Goal: Task Accomplishment & Management: Complete application form

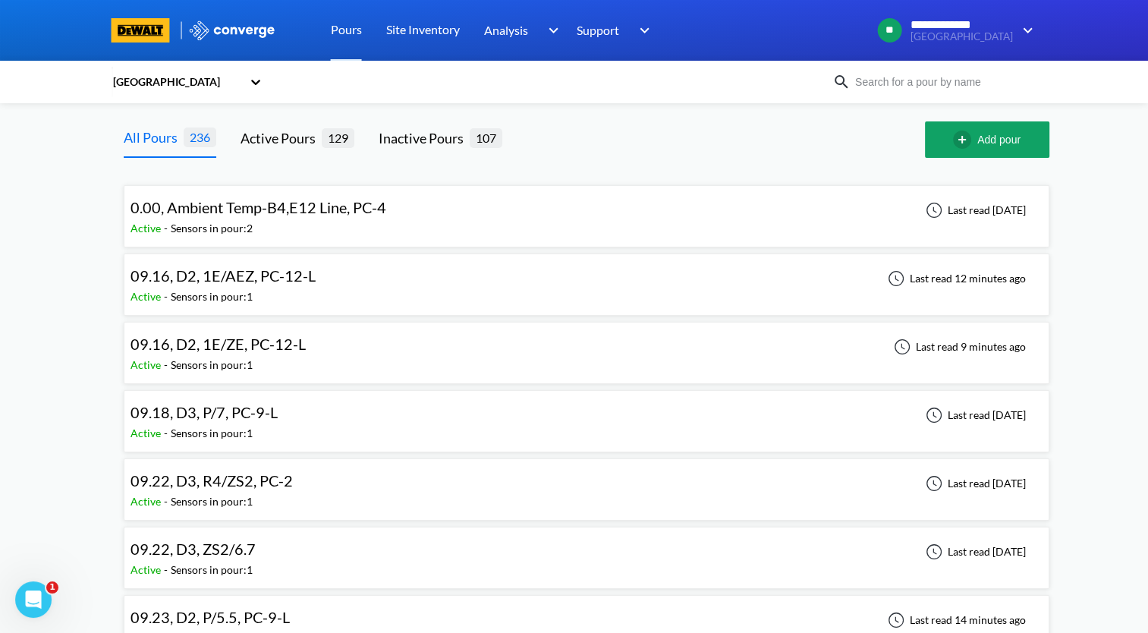
click at [366, 281] on div "09.16, D2, 1E/AEZ, PC-12-L Active - Sensors in pour: 1 Last read 12 minutes ago" at bounding box center [586, 284] width 912 height 49
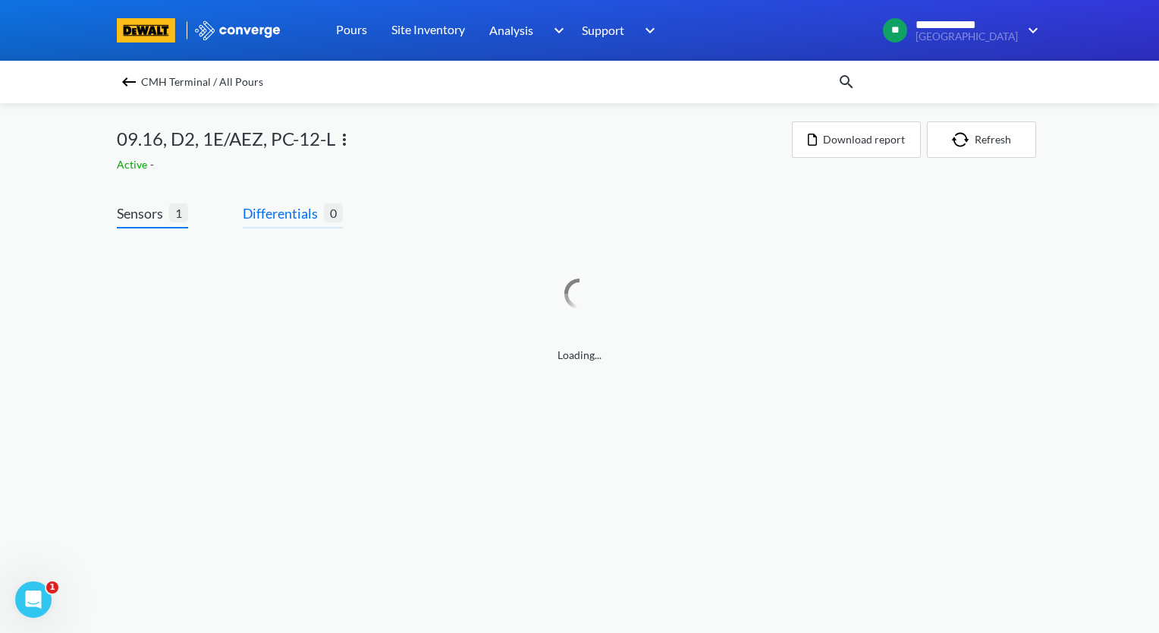
click at [303, 209] on span "Differentials" at bounding box center [283, 213] width 81 height 21
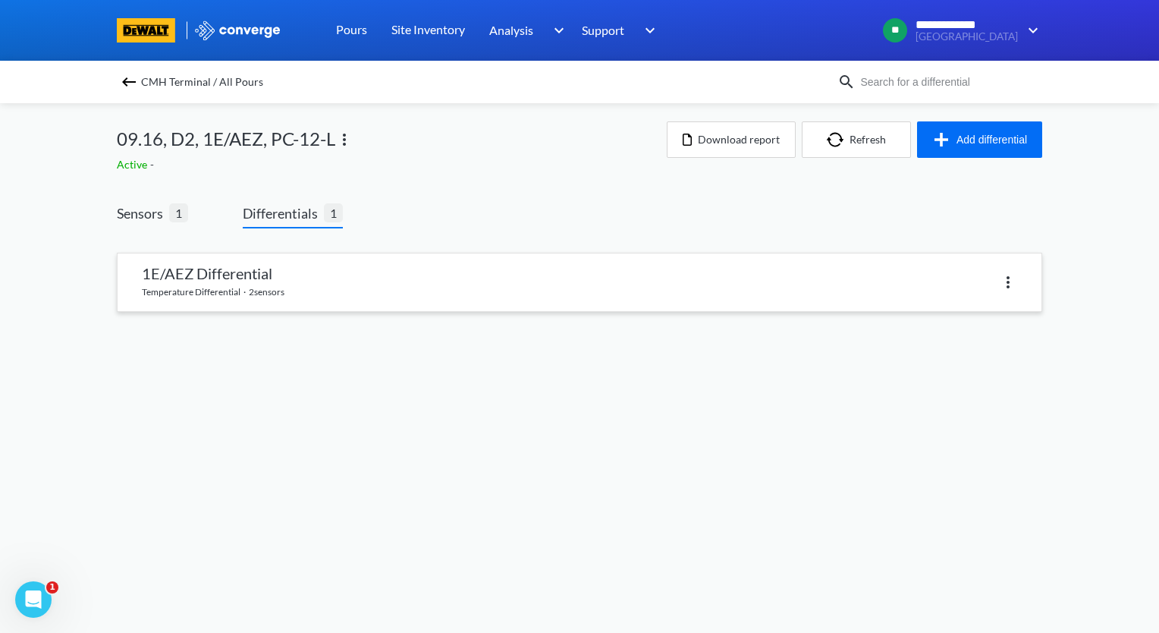
click at [311, 284] on link at bounding box center [580, 282] width 924 height 58
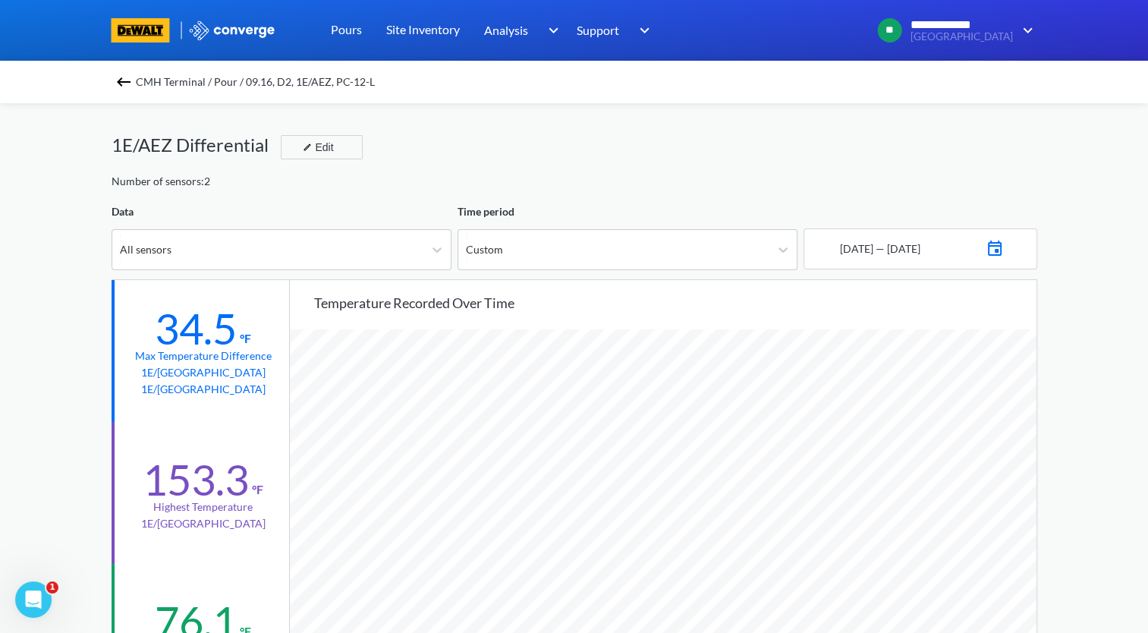
scroll to position [1270, 1147]
click at [127, 80] on img at bounding box center [124, 82] width 18 height 18
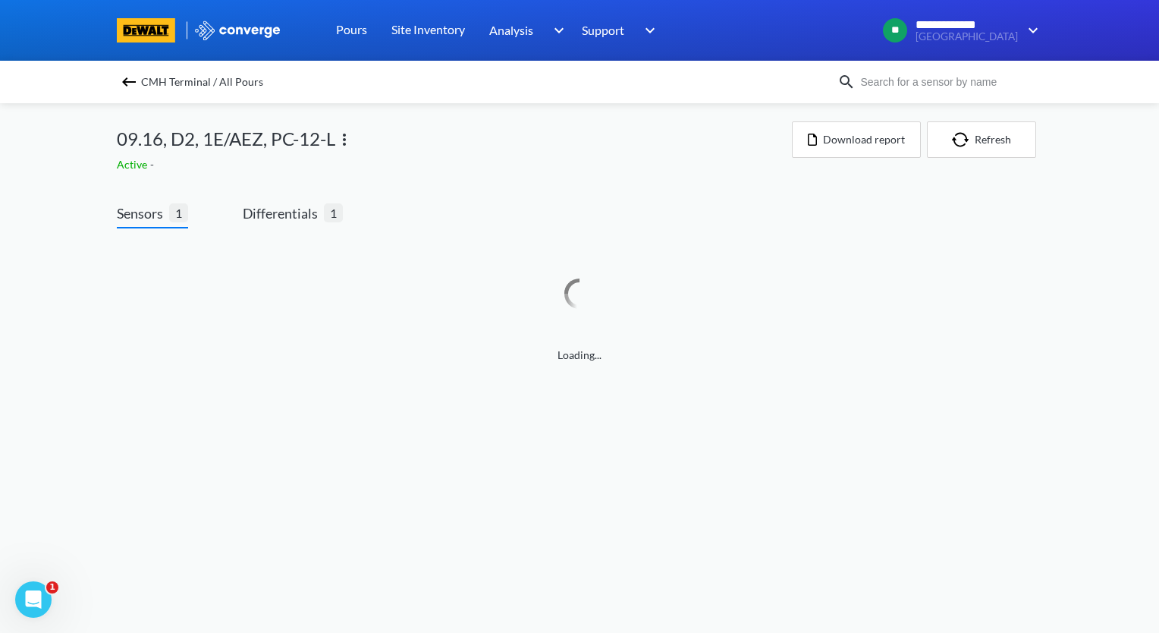
click at [127, 83] on img at bounding box center [129, 82] width 18 height 18
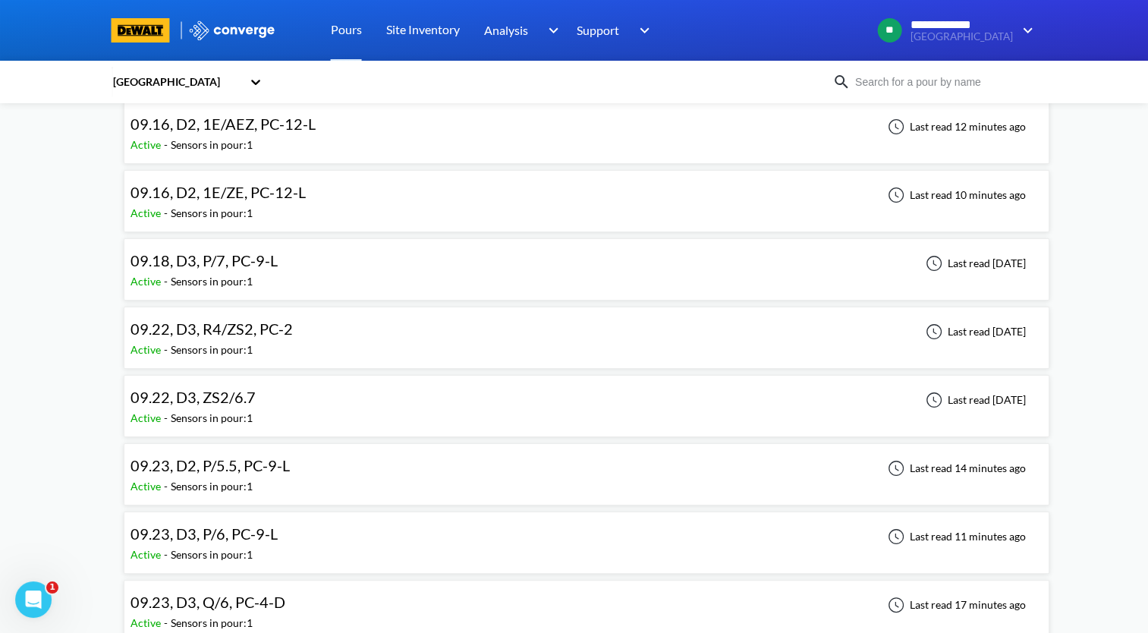
scroll to position [228, 0]
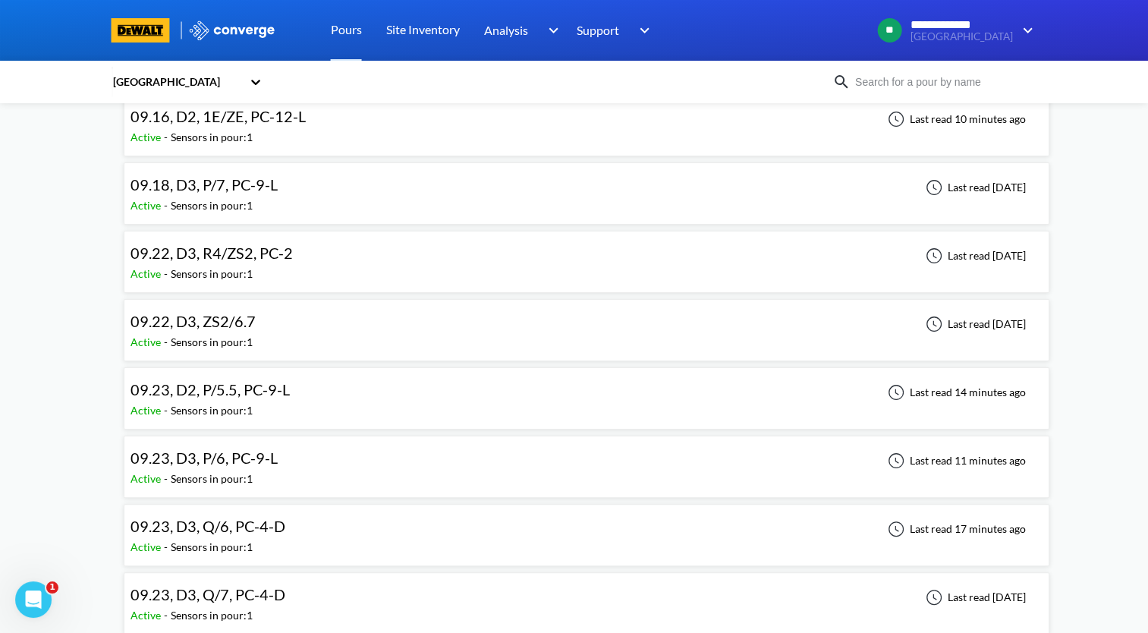
click at [347, 461] on div "09.23, D3, P/6, PC-9-L Active - Sensors in pour: 1 Last read 11 minutes ago" at bounding box center [586, 466] width 912 height 49
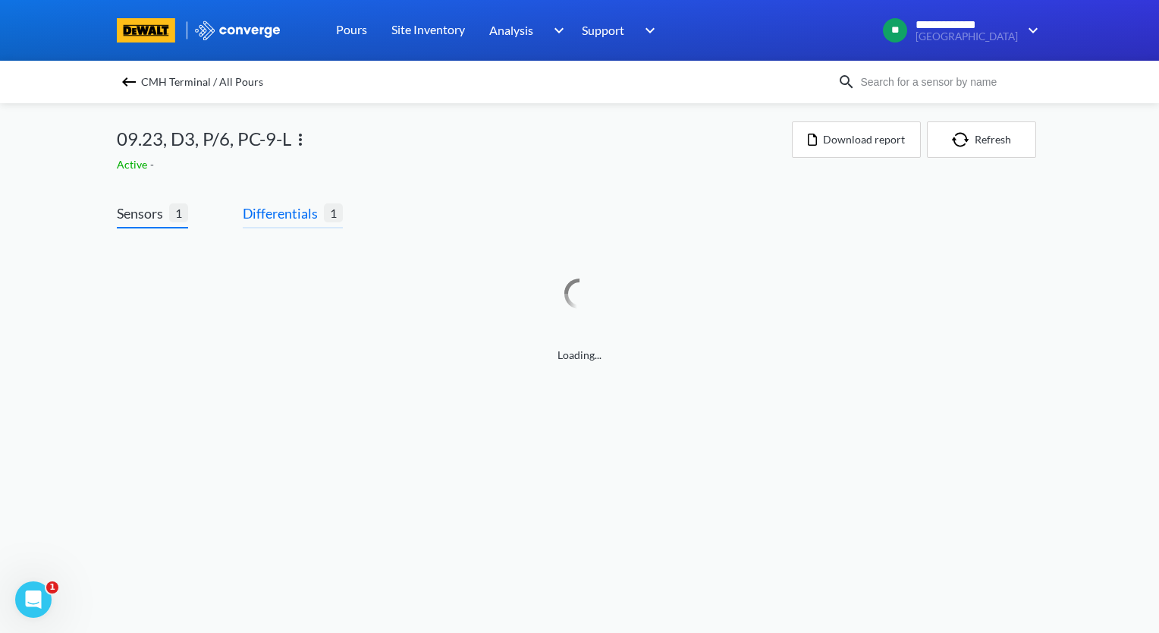
click at [320, 219] on span "Differentials" at bounding box center [283, 213] width 81 height 21
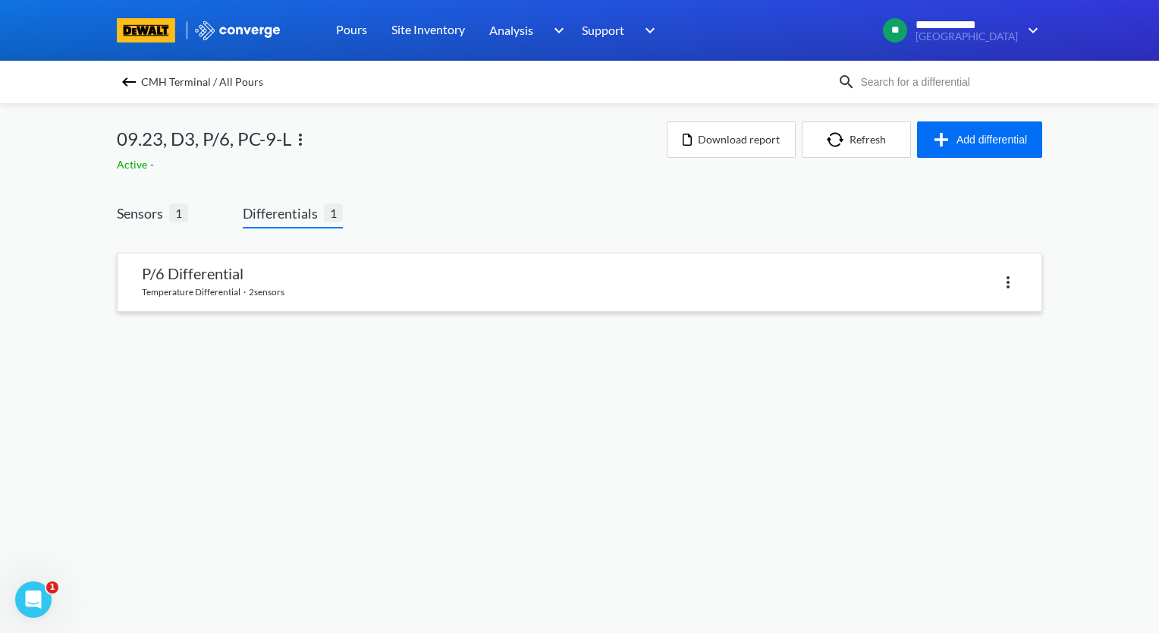
click at [316, 259] on link at bounding box center [580, 282] width 924 height 58
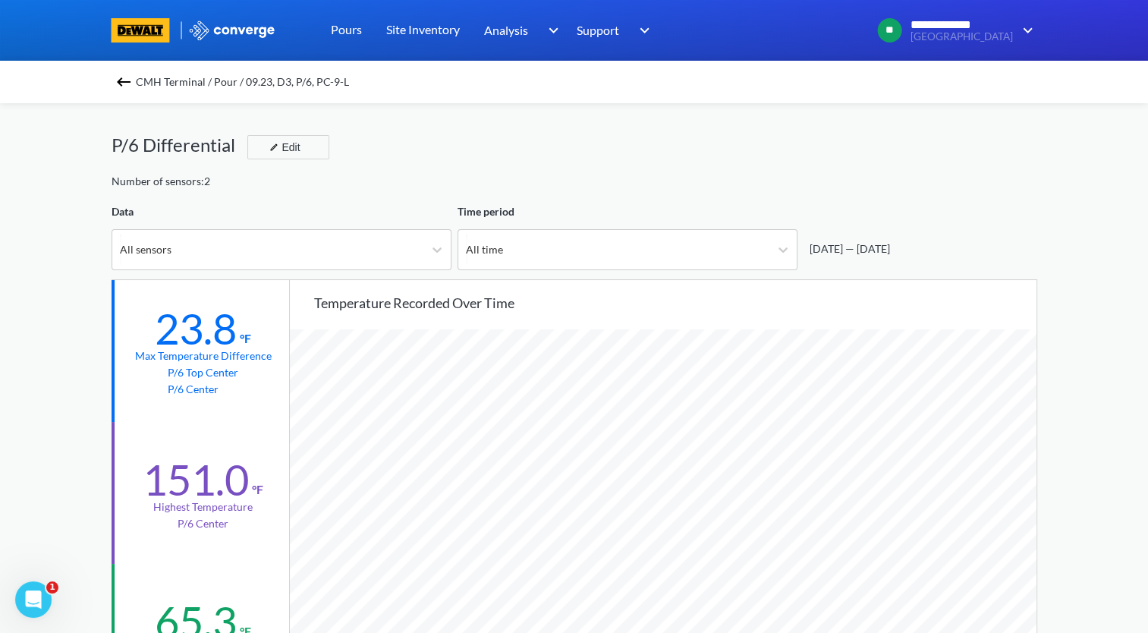
scroll to position [1270, 1147]
click at [130, 81] on img at bounding box center [124, 82] width 18 height 18
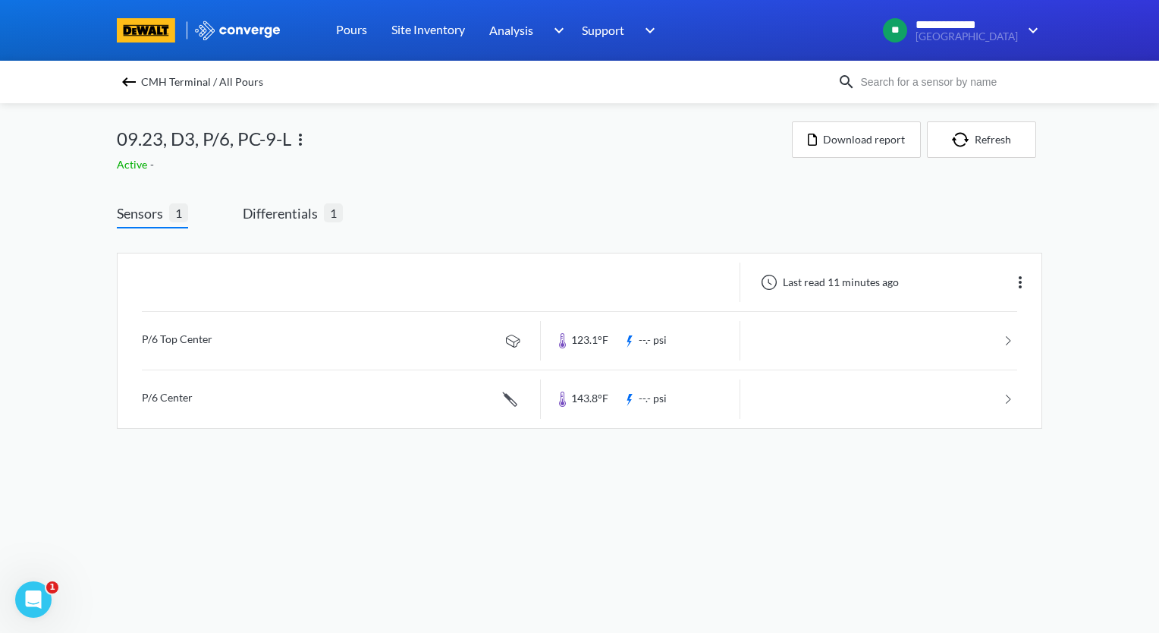
click at [137, 83] on img at bounding box center [129, 82] width 18 height 18
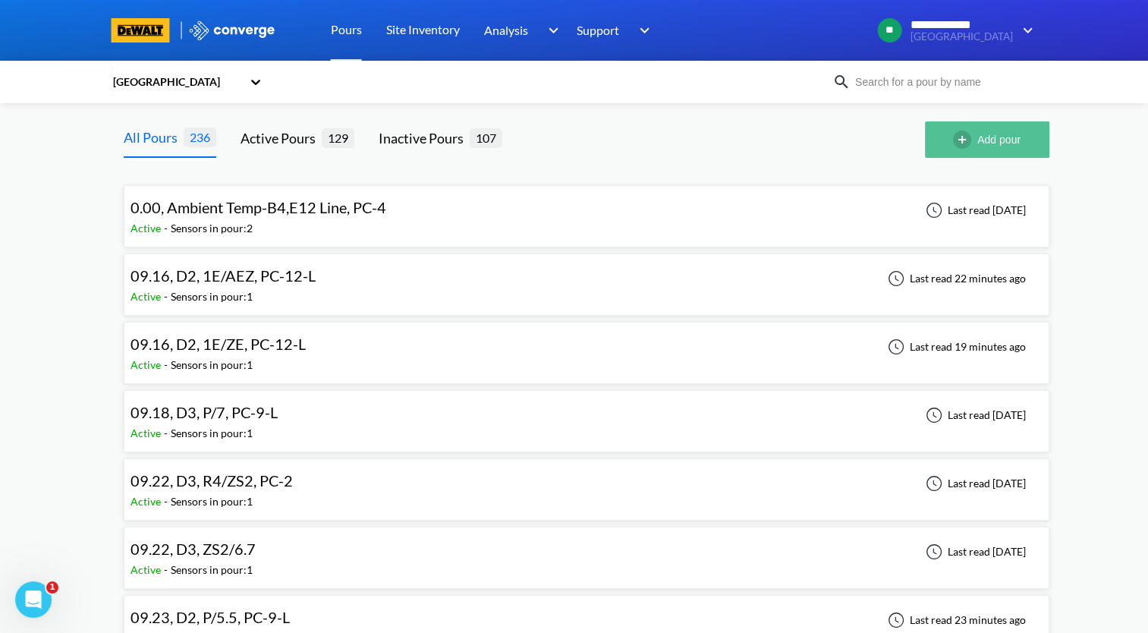
click at [979, 130] on button "Add pour" at bounding box center [987, 139] width 124 height 36
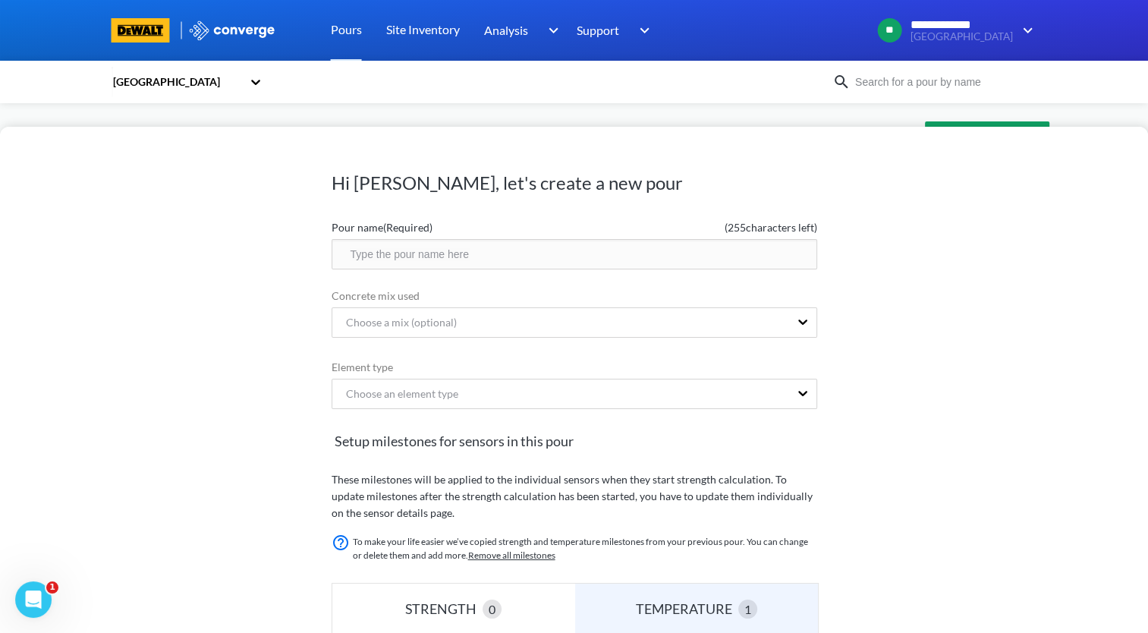
click at [467, 259] on input "text" at bounding box center [573, 254] width 485 height 30
click at [493, 258] on input "09.30, D4, ZS2/R8" at bounding box center [573, 254] width 485 height 30
click at [567, 256] on input "09.30, D4, ZS2/R8," at bounding box center [573, 254] width 485 height 30
drag, startPoint x: 588, startPoint y: 262, endPoint x: 291, endPoint y: 256, distance: 296.6
click at [291, 256] on div "Hi Andrew, let's create a new pour Pour name (Required) ( 232 characters left) …" at bounding box center [574, 380] width 1148 height 506
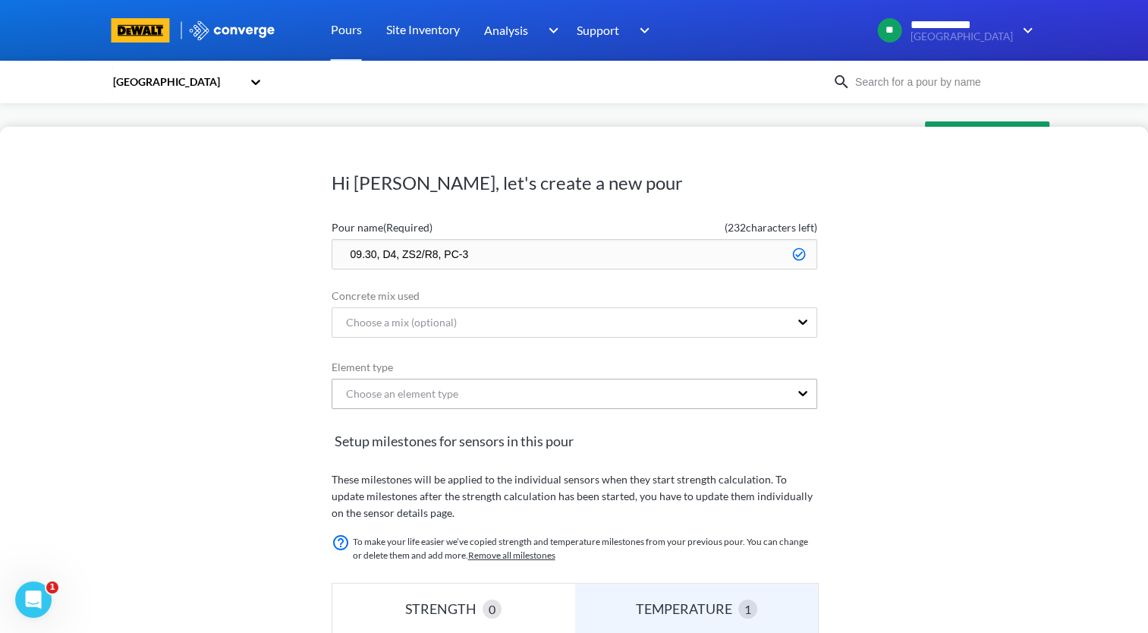
type input "09.30, D4, ZS2/R8, PC-3"
click at [616, 394] on div "Choose an element type" at bounding box center [573, 394] width 485 height 33
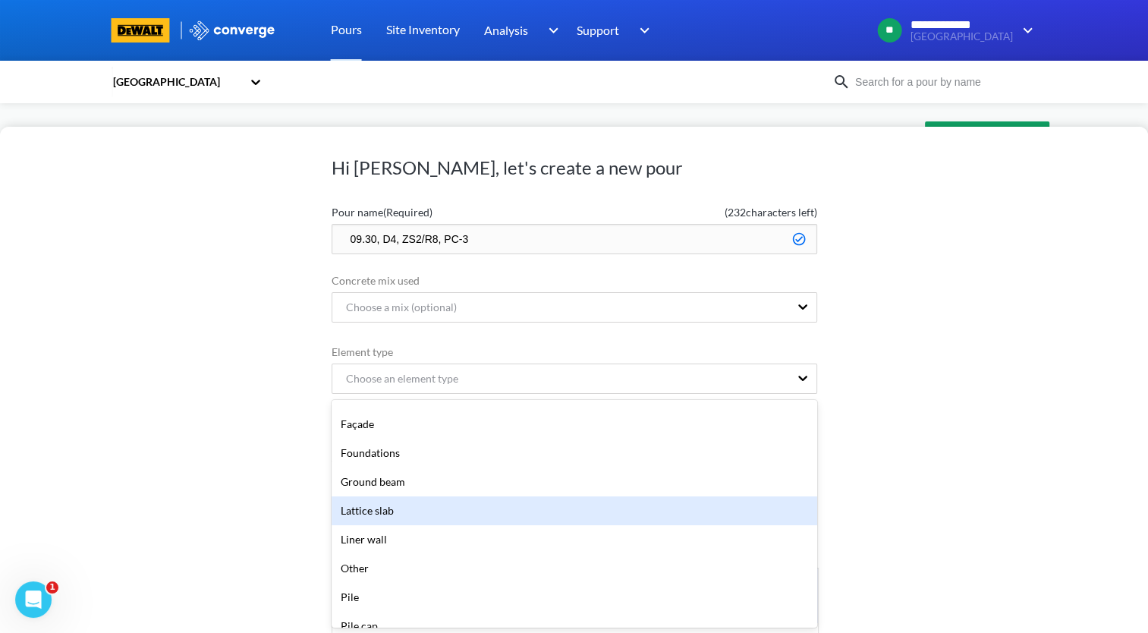
scroll to position [228, 0]
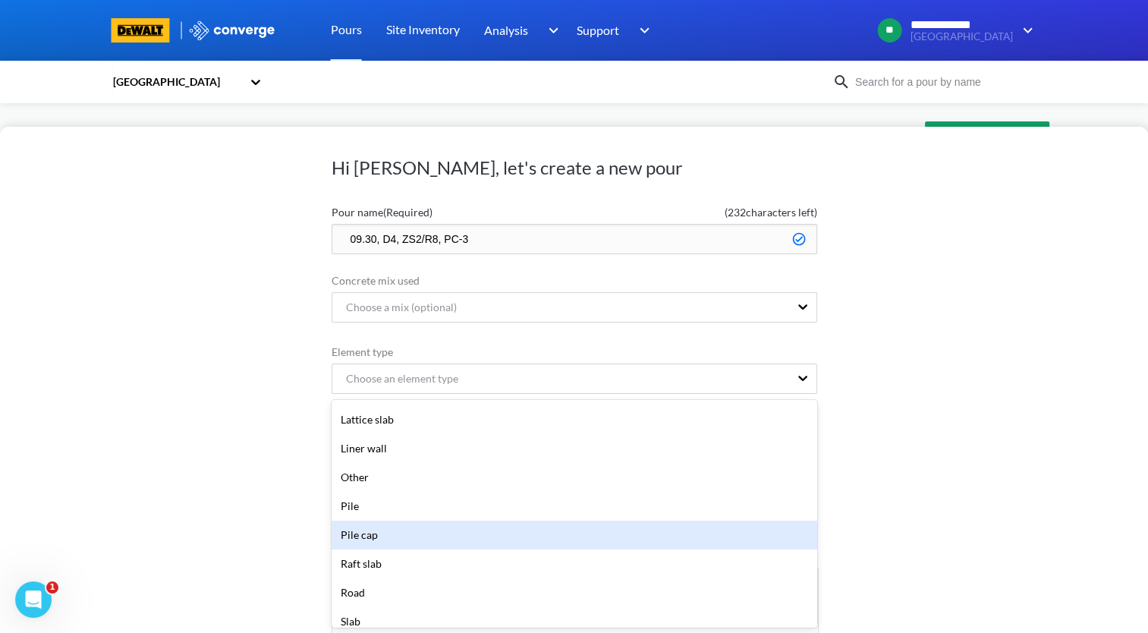
click at [502, 534] on div "Pile cap" at bounding box center [573, 534] width 485 height 29
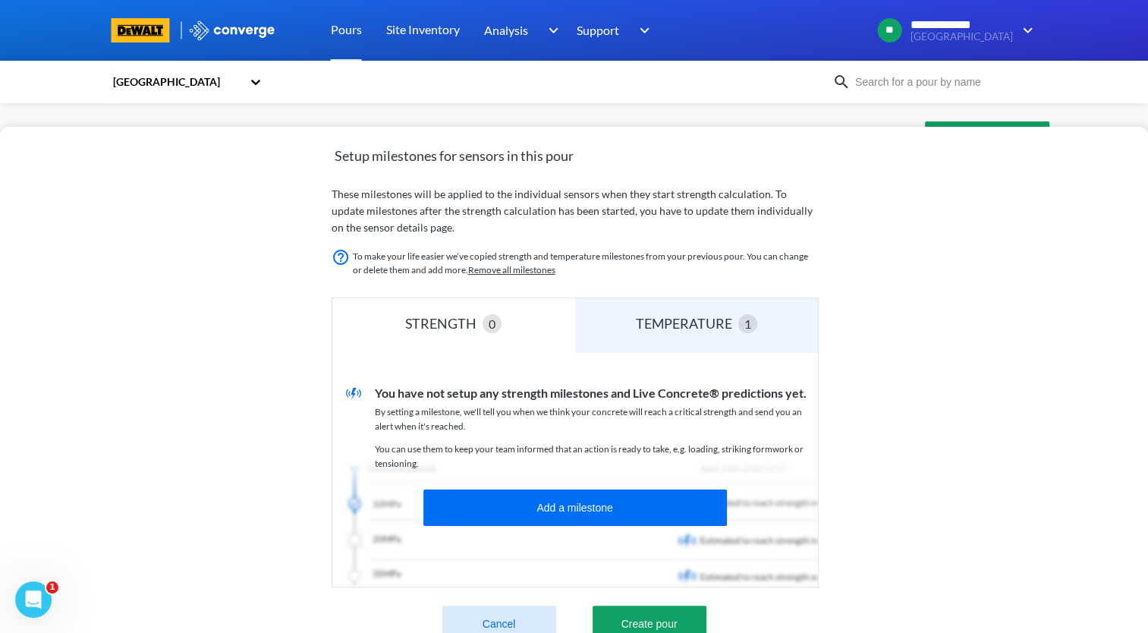
scroll to position [328, 0]
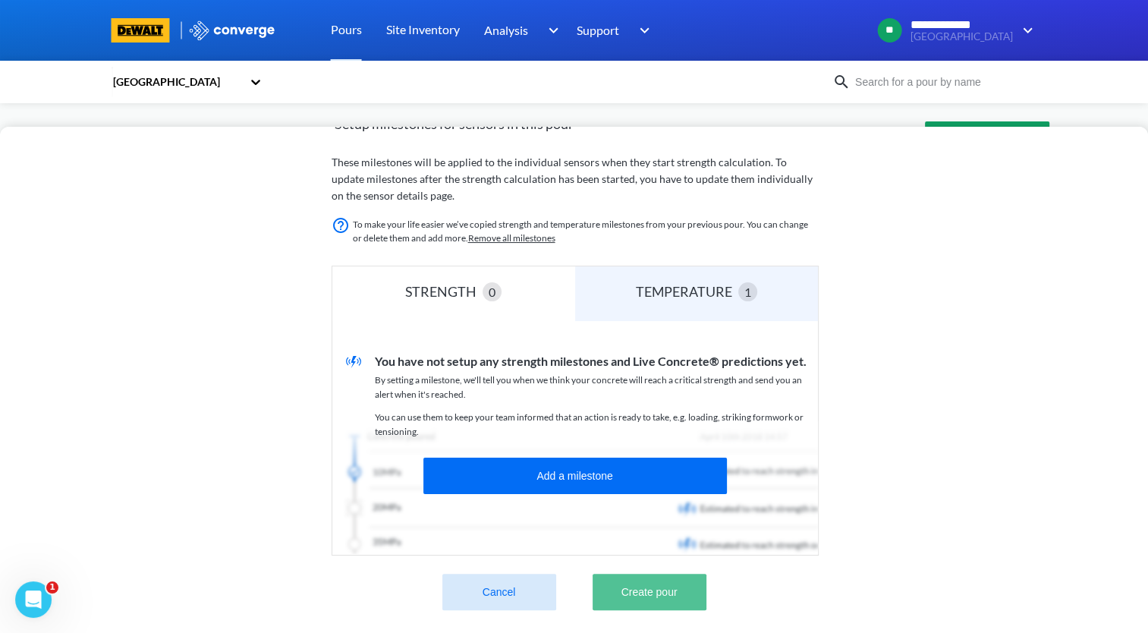
click at [682, 585] on button "Create pour" at bounding box center [649, 591] width 114 height 36
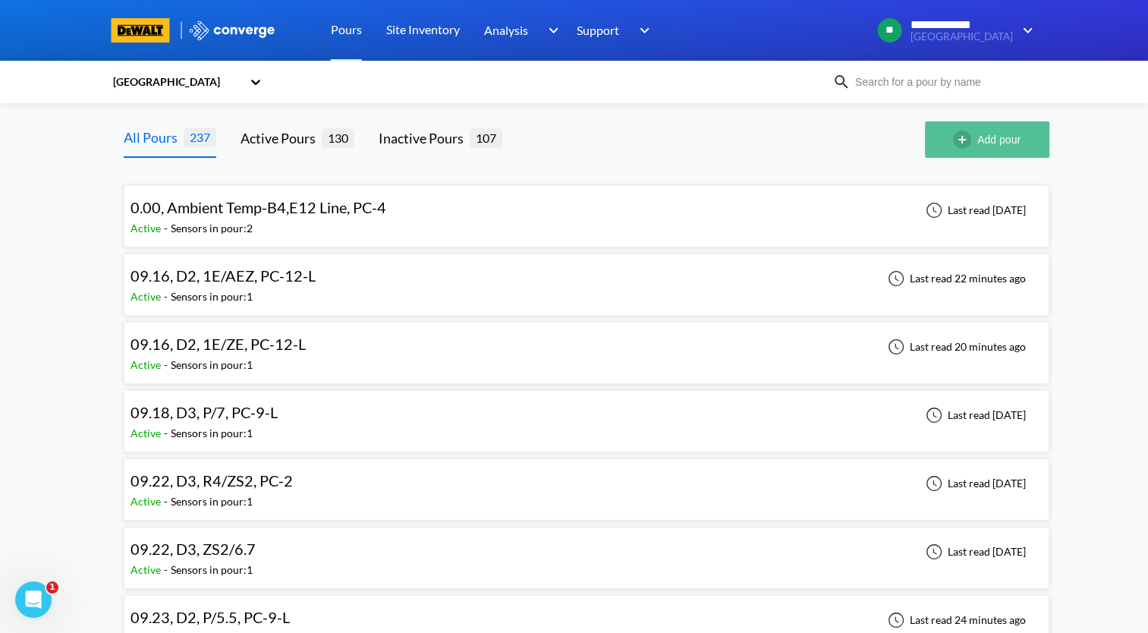
click at [998, 137] on button "Add pour" at bounding box center [987, 139] width 124 height 36
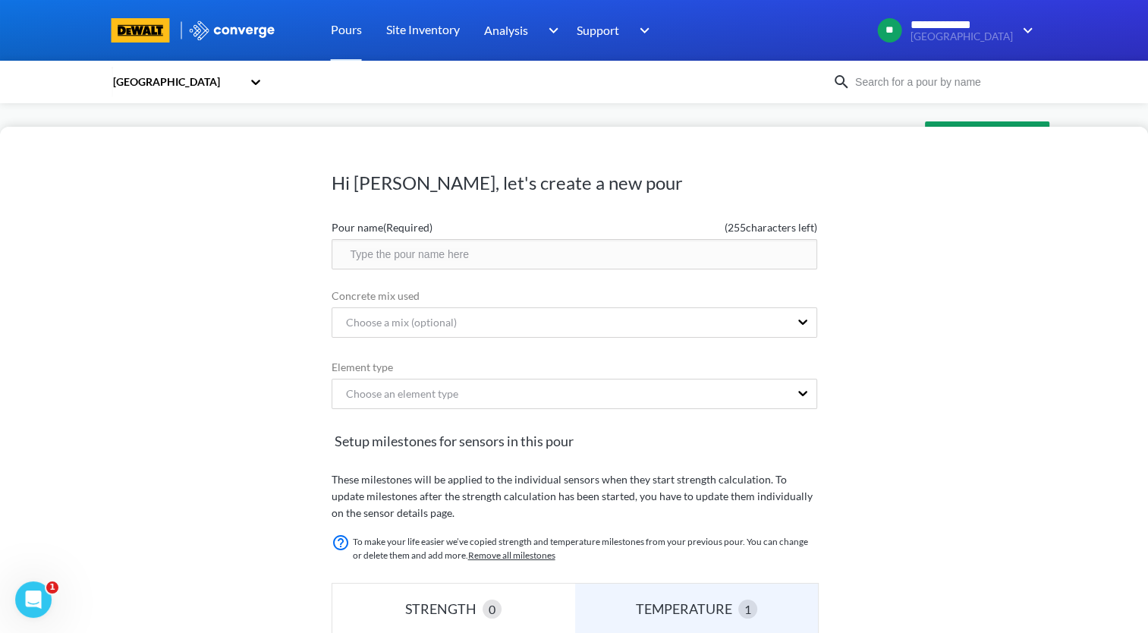
click at [454, 259] on input "text" at bounding box center [573, 254] width 485 height 30
paste input "09.30, D4, ZS2/R8, PC-3"
click at [435, 250] on input "09.30, D4, ZS2/R8, PC-3" at bounding box center [573, 254] width 485 height 30
click at [432, 251] on input "09.30, D4, ZS2/9., PC-3" at bounding box center [573, 254] width 485 height 30
click at [429, 253] on input "09.30, D4, ZS2/9., PC-3" at bounding box center [573, 254] width 485 height 30
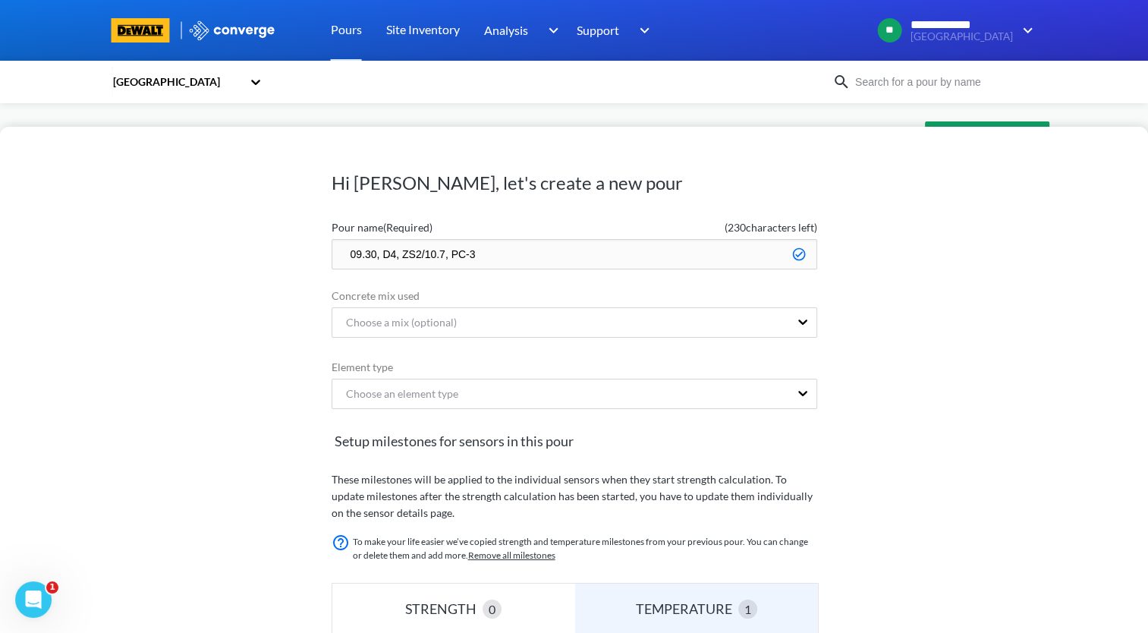
click at [522, 248] on input "09.30, D4, ZS2/10.7, PC-3" at bounding box center [573, 254] width 485 height 30
type input "09.30, D4, ZS2/10.7, PC-2"
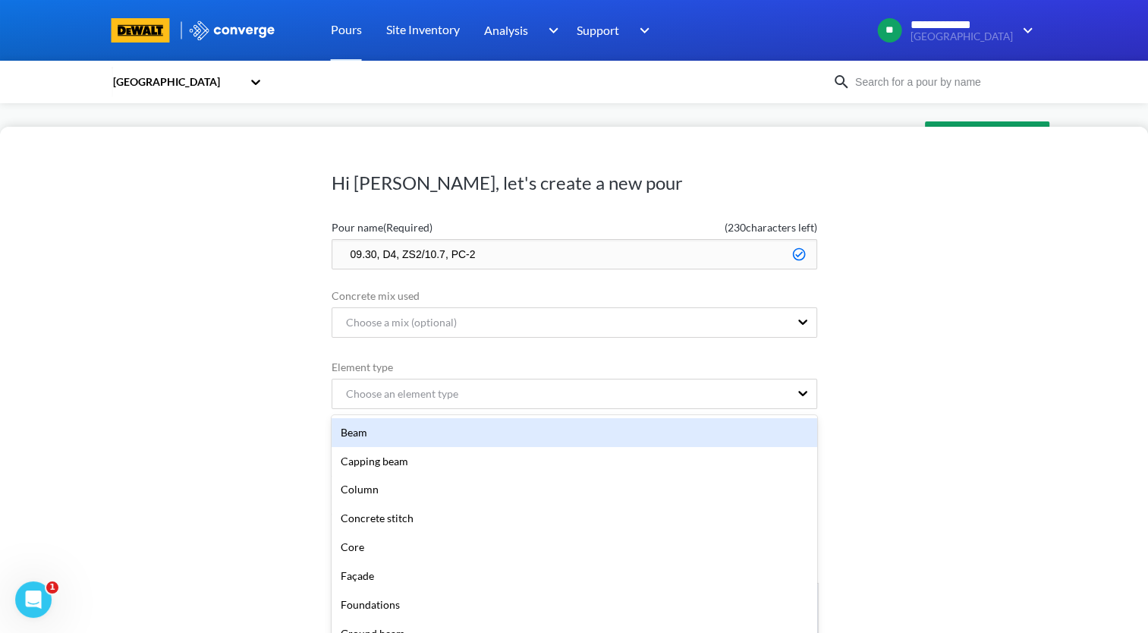
click at [469, 394] on div "option Beam focused, 1 of 20. 20 results available. Use Up and Down to choose o…" at bounding box center [573, 394] width 485 height 33
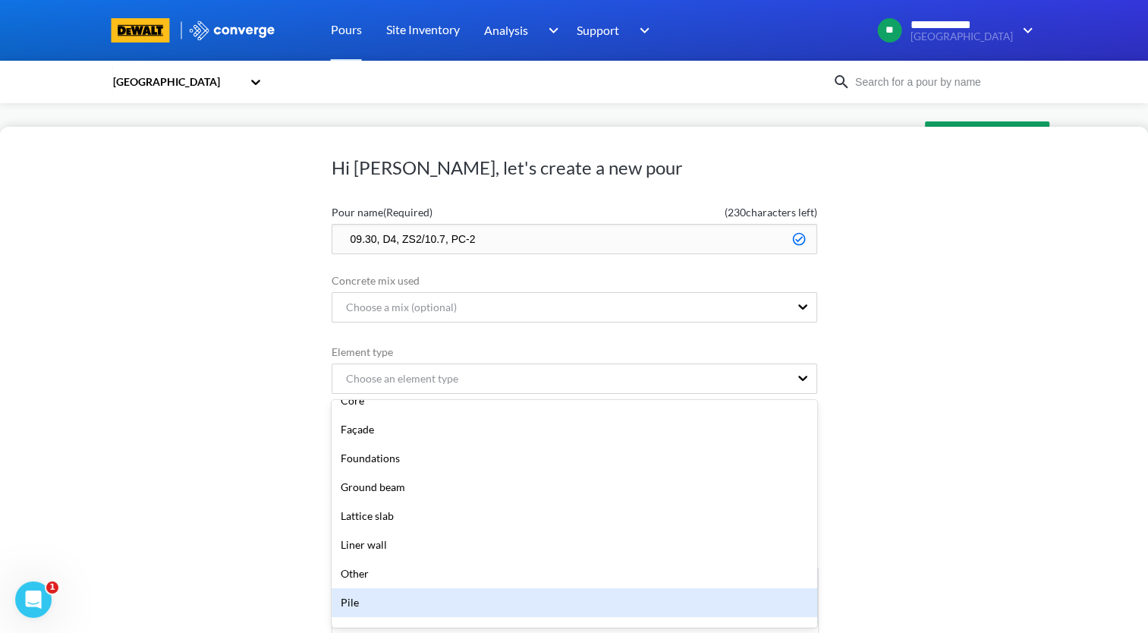
scroll to position [152, 0]
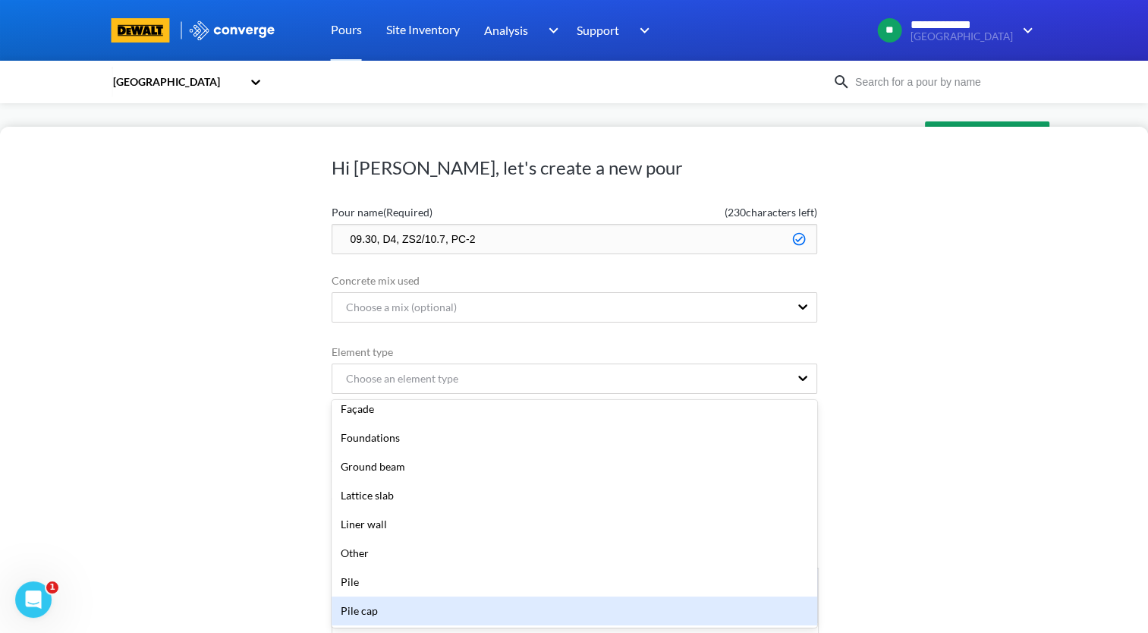
click at [440, 605] on div "Pile cap" at bounding box center [573, 610] width 485 height 29
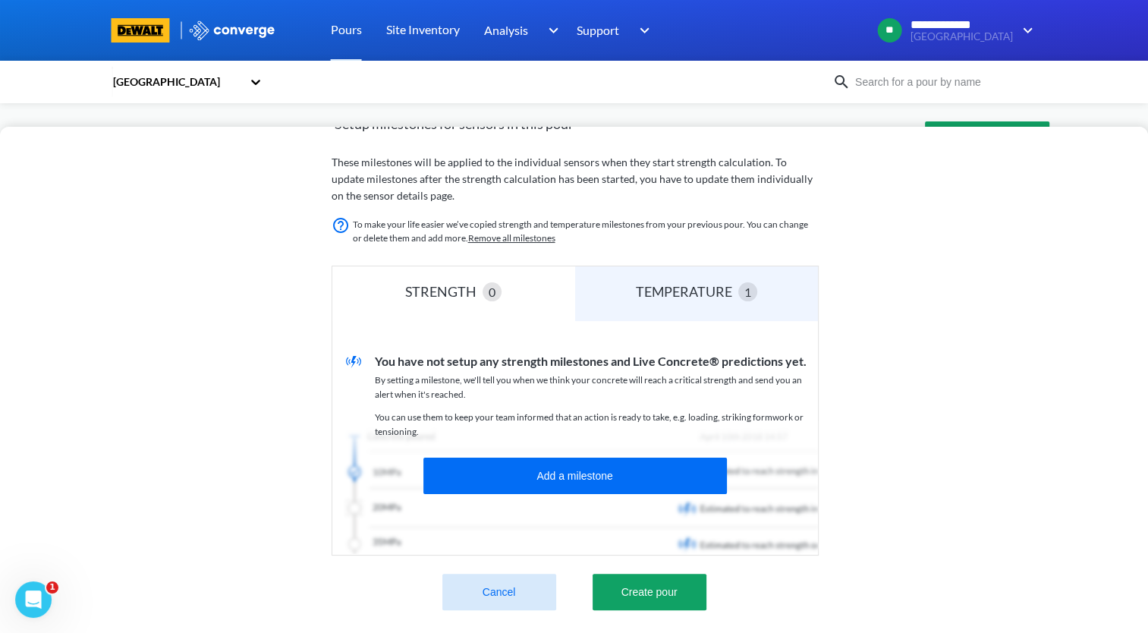
scroll to position [319, 0]
click at [666, 595] on button "Create pour" at bounding box center [649, 591] width 114 height 36
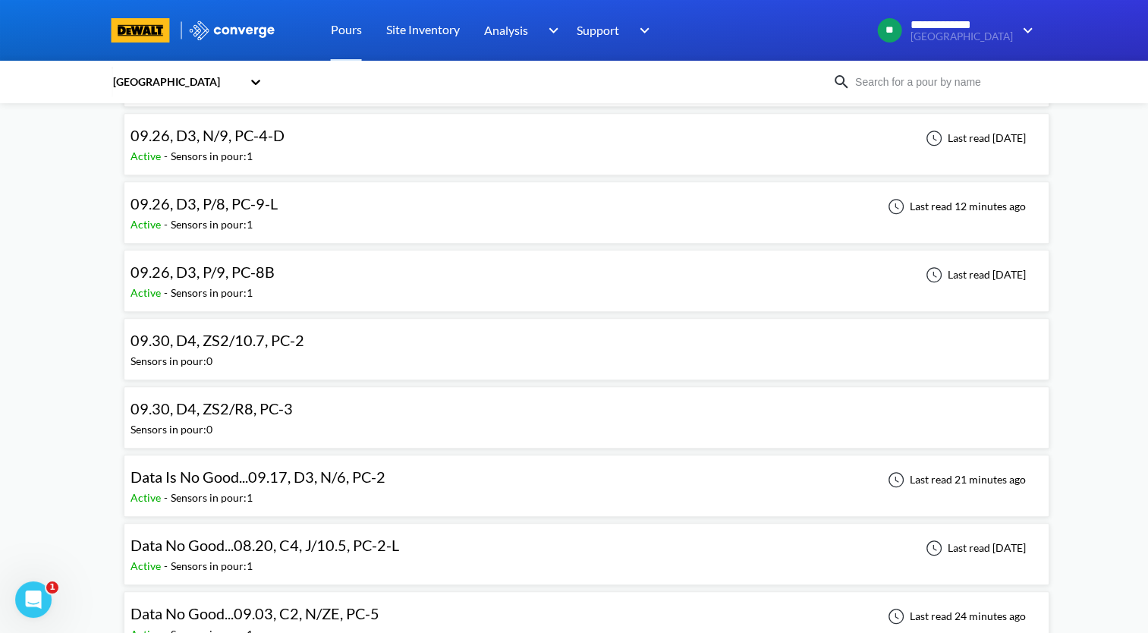
scroll to position [1062, 0]
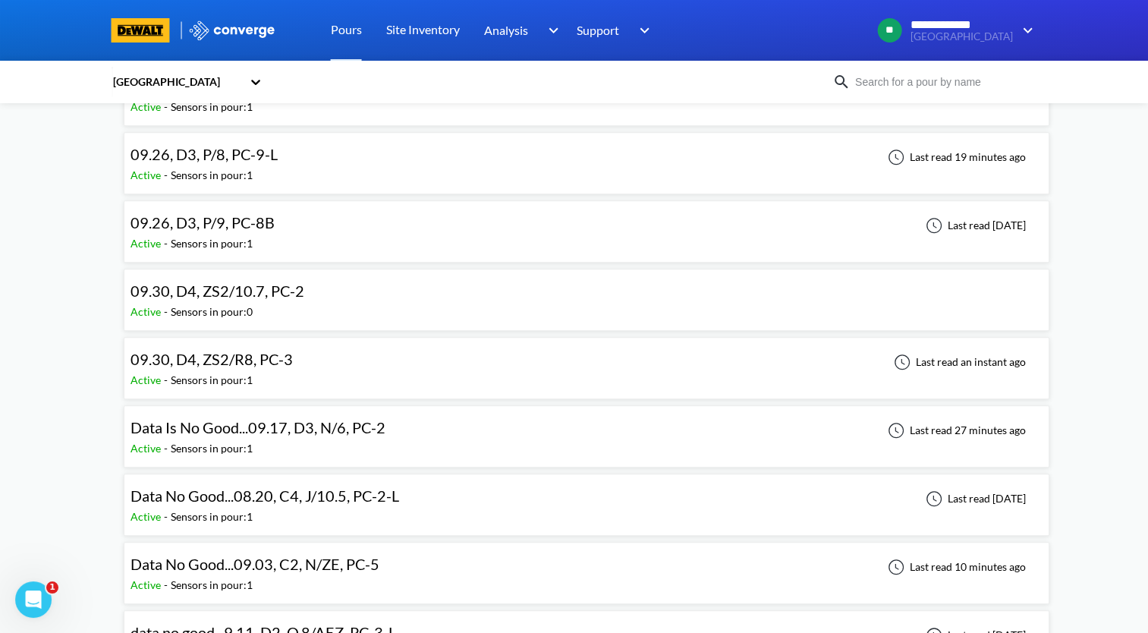
scroll to position [1138, 0]
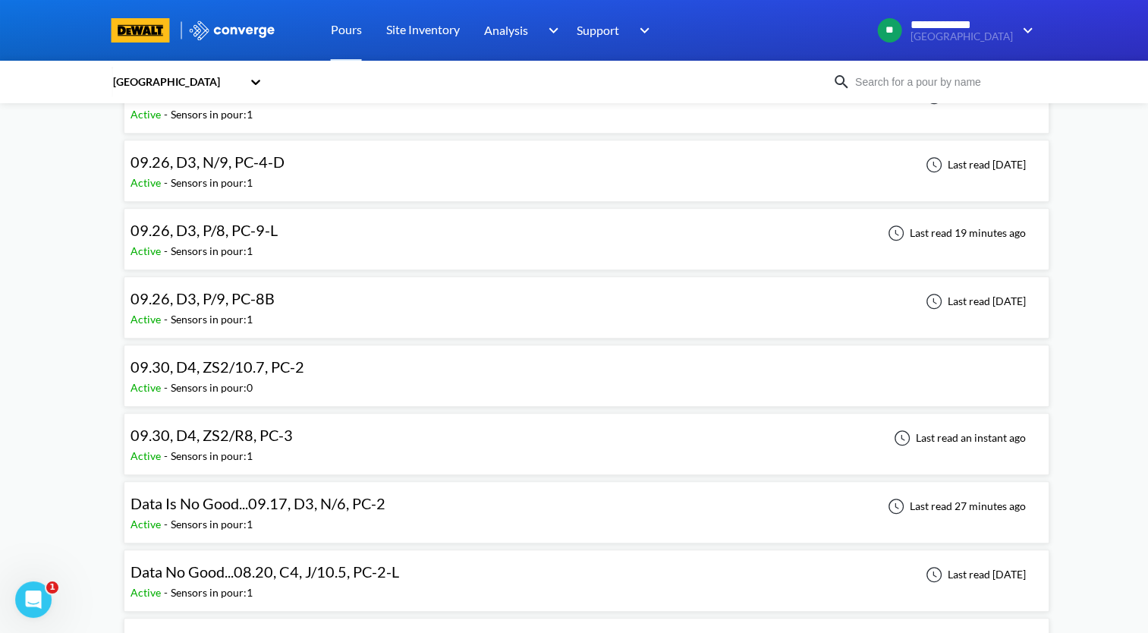
click at [337, 436] on div "09.30, D4, ZS2/R8, PC-3 Active - Sensors in pour: 1 Last read an instant ago" at bounding box center [586, 443] width 912 height 49
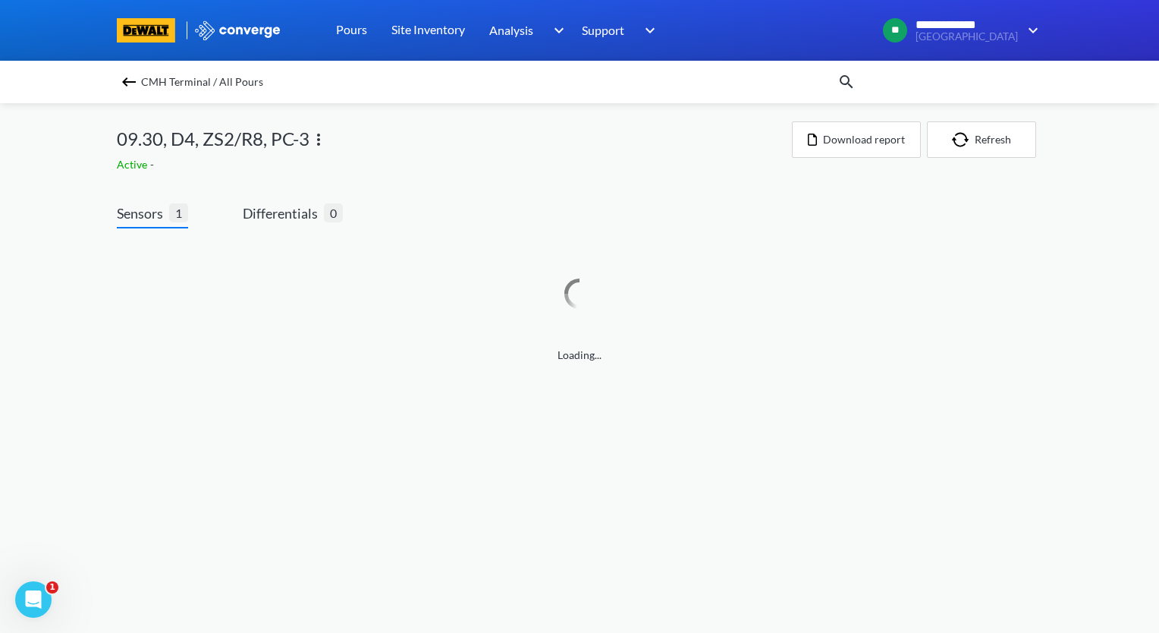
click at [321, 141] on img at bounding box center [318, 139] width 18 height 18
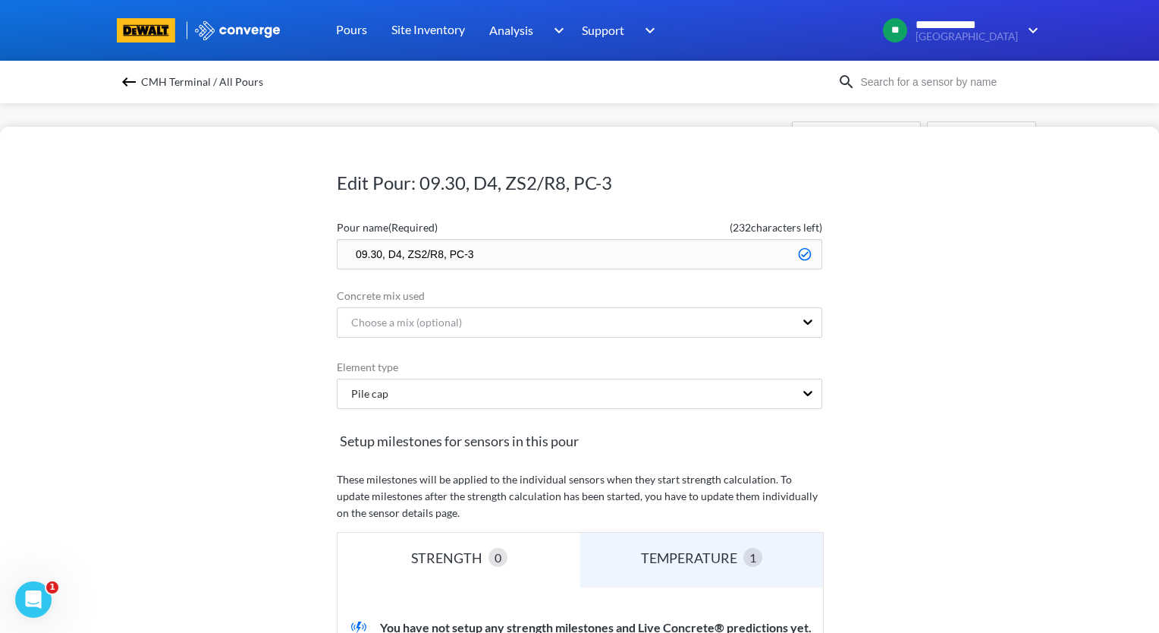
drag, startPoint x: 435, startPoint y: 258, endPoint x: 401, endPoint y: 261, distance: 34.3
click at [401, 261] on input "09.30, D4, ZS2/R8, PC-3" at bounding box center [579, 254] width 485 height 30
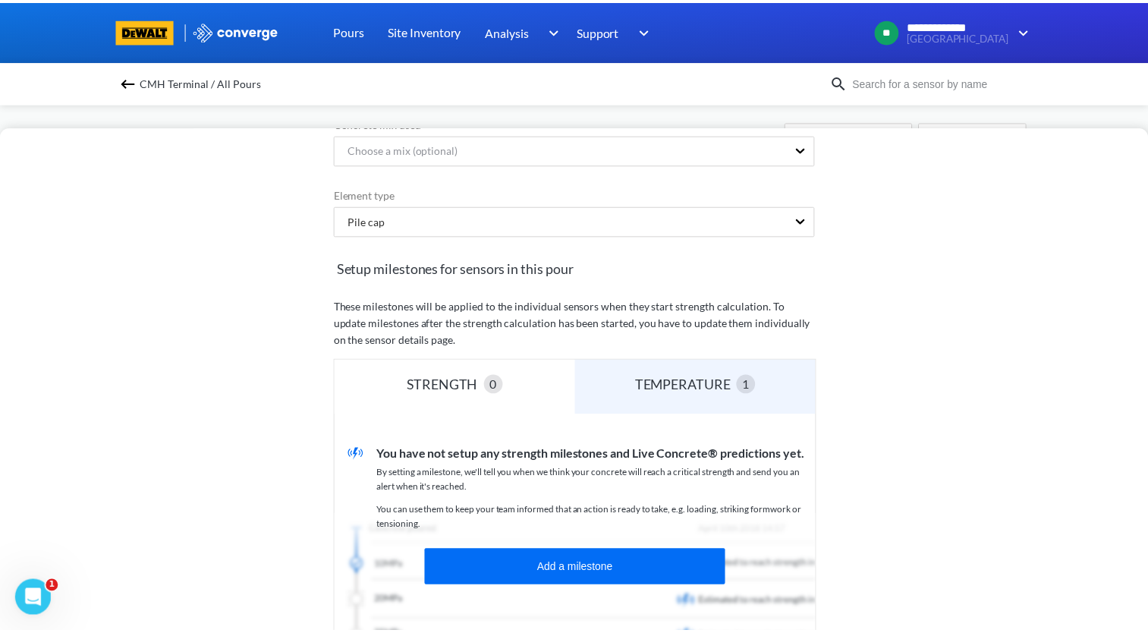
scroll to position [303, 0]
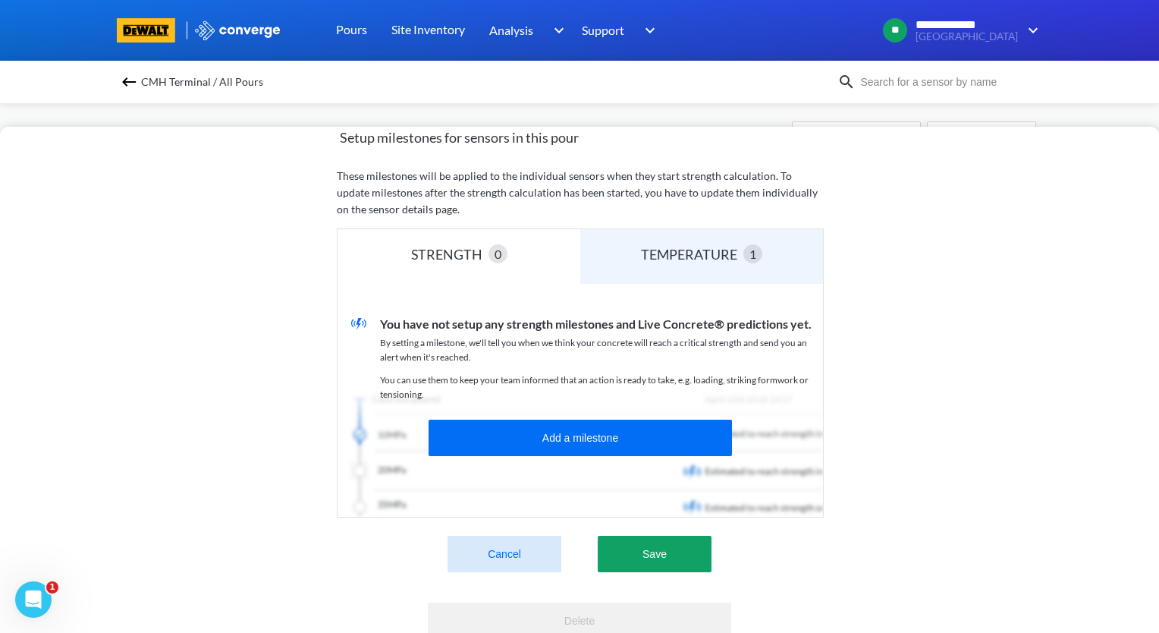
click at [497, 553] on button "Cancel" at bounding box center [505, 553] width 114 height 36
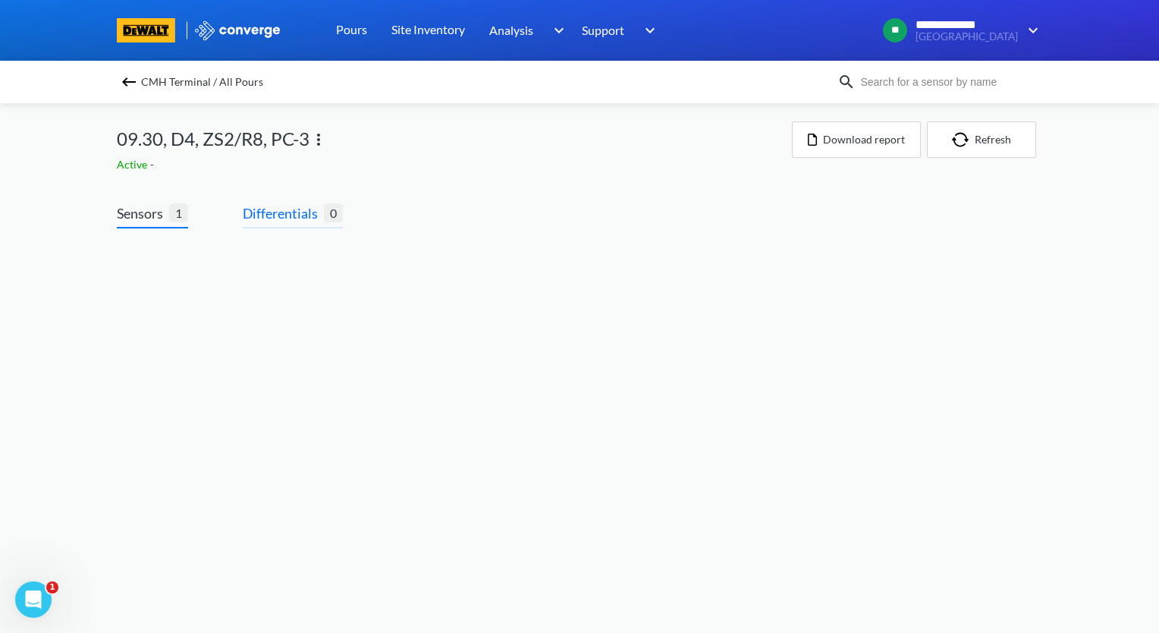
click at [285, 214] on span "Differentials" at bounding box center [283, 213] width 81 height 21
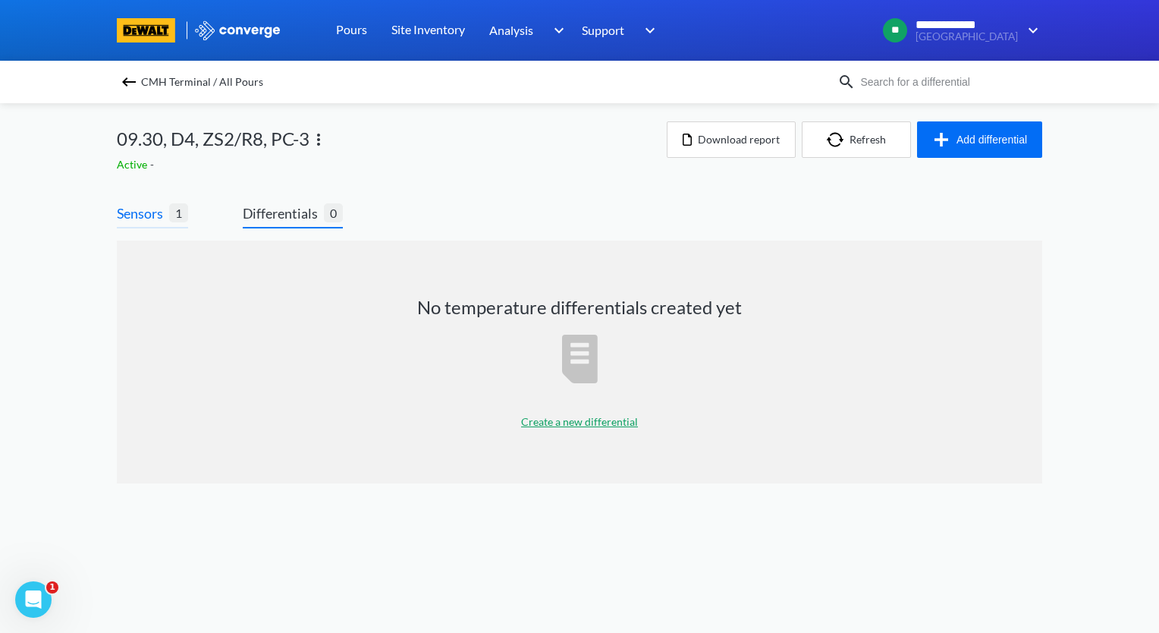
click at [155, 216] on span "Sensors" at bounding box center [143, 213] width 52 height 21
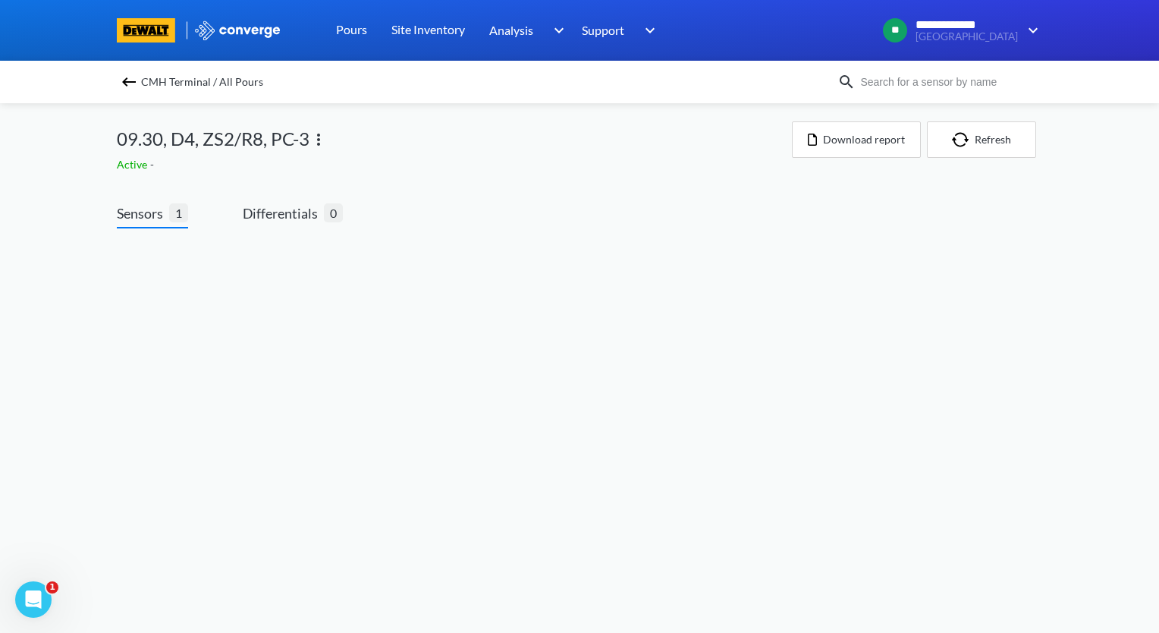
click at [122, 77] on img at bounding box center [129, 82] width 18 height 18
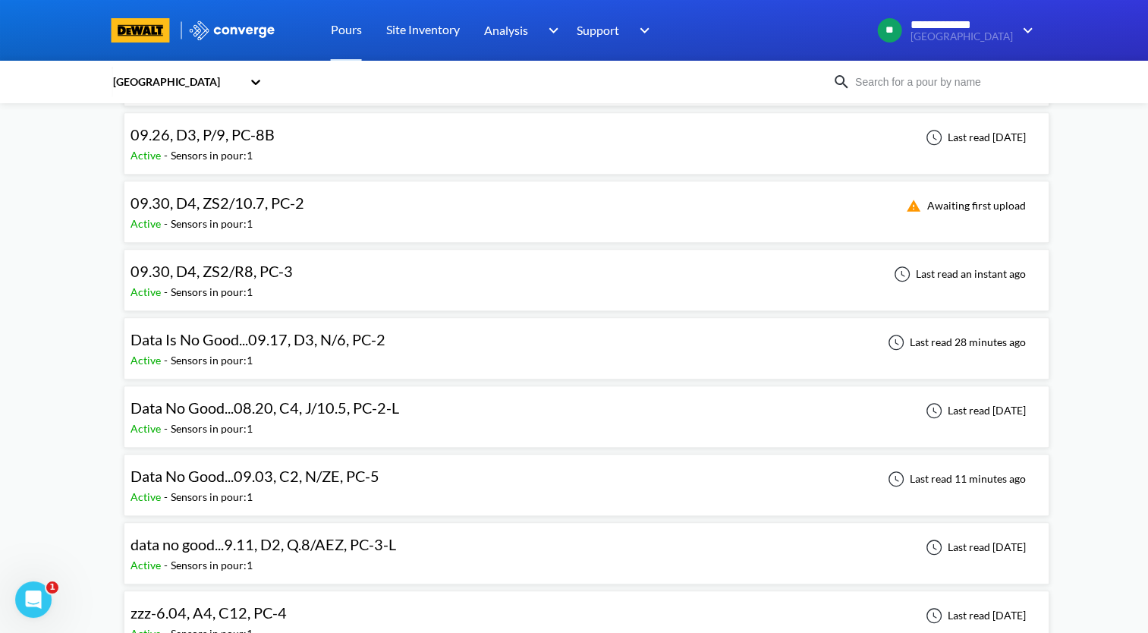
scroll to position [1214, 0]
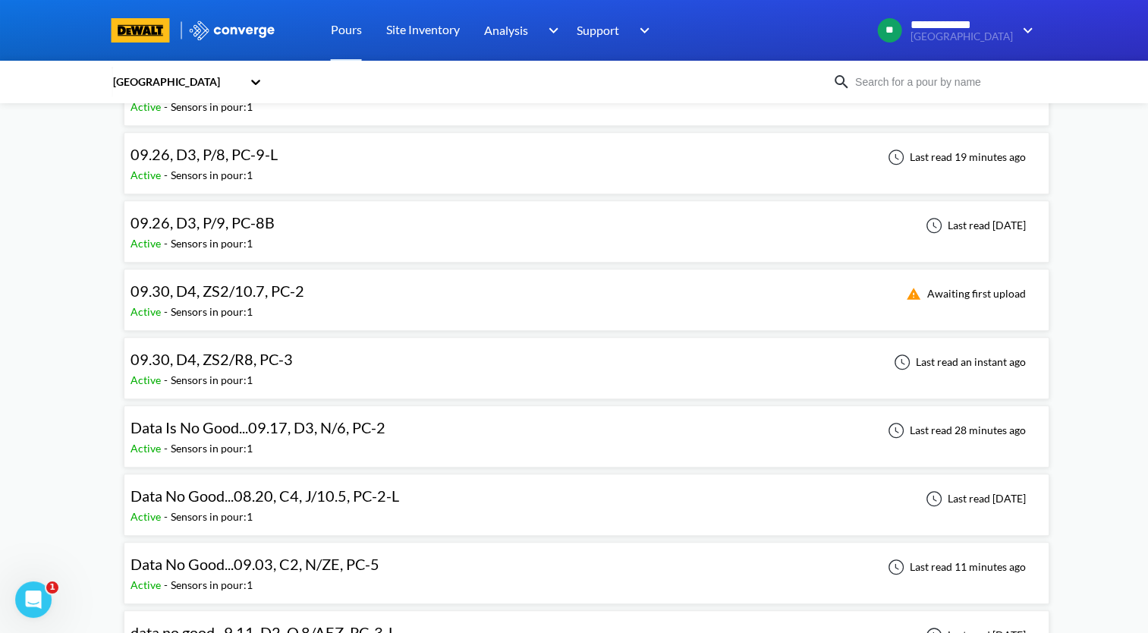
click at [325, 356] on div "09.30, D4, ZS2/R8, PC-3 Active - Sensors in pour: 1 Last read an instant ago" at bounding box center [586, 368] width 912 height 49
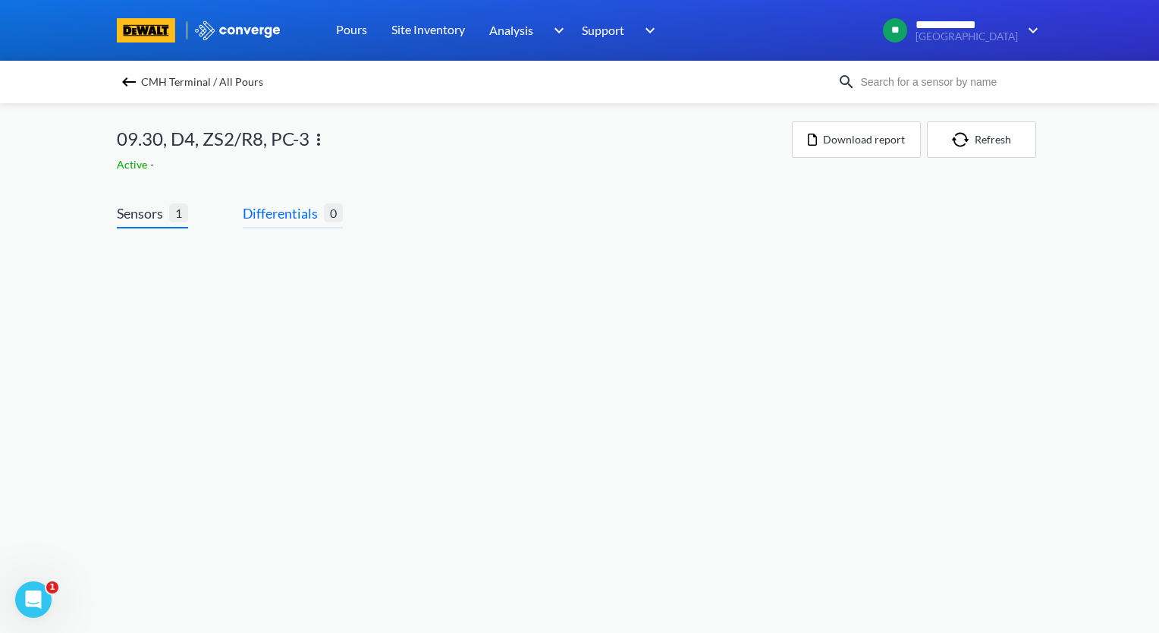
click at [281, 216] on span "Differentials" at bounding box center [283, 213] width 81 height 21
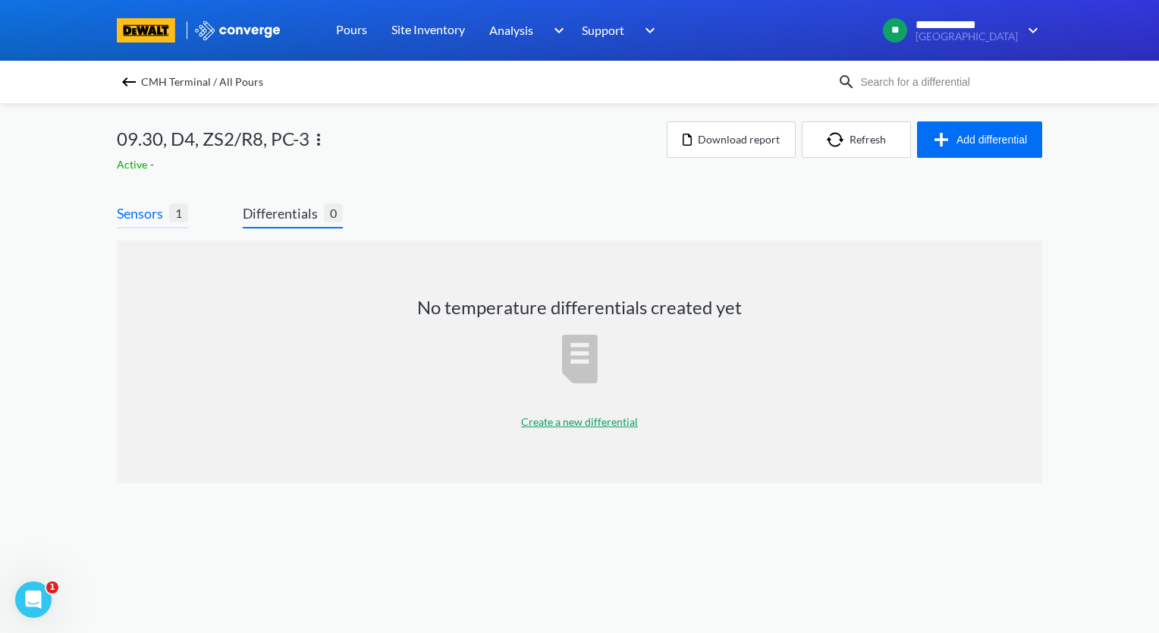
click at [164, 210] on span "Sensors" at bounding box center [143, 213] width 52 height 21
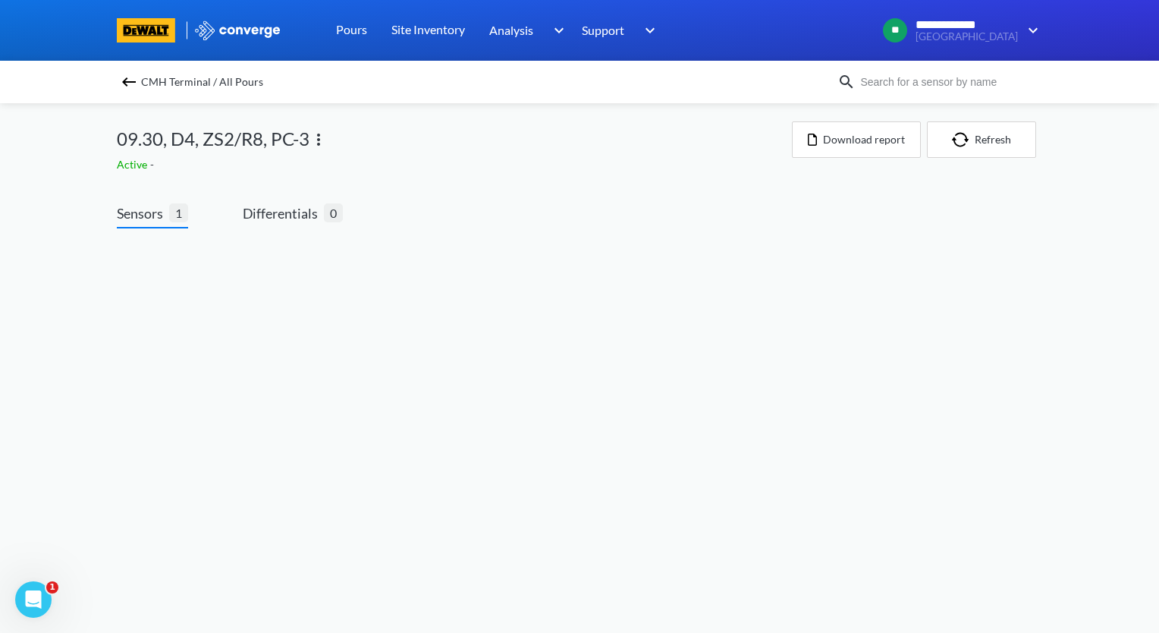
click at [130, 74] on img at bounding box center [129, 82] width 18 height 18
